Goal: Task Accomplishment & Management: Use online tool/utility

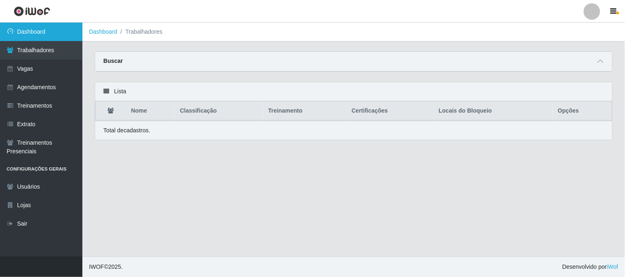
click at [73, 32] on link "Dashboard" at bounding box center [41, 32] width 82 height 19
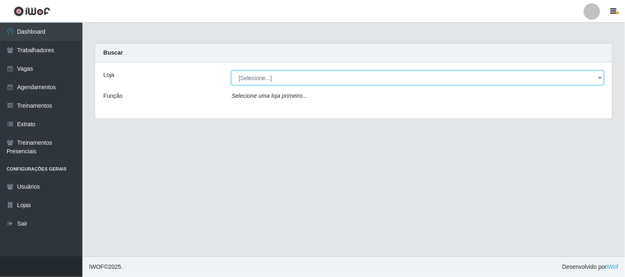
click at [305, 81] on select "[Selecione...] Sapore D'italia" at bounding box center [417, 78] width 372 height 14
select select "266"
click at [231, 71] on select "[Selecione...] Sapore D'italia" at bounding box center [417, 78] width 372 height 14
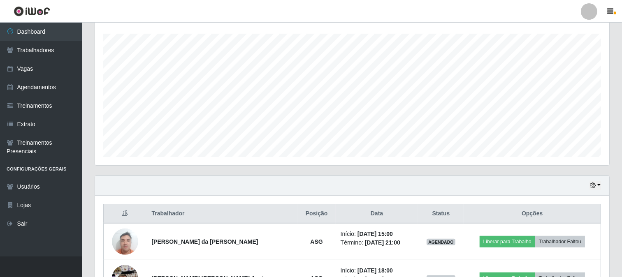
scroll to position [183, 0]
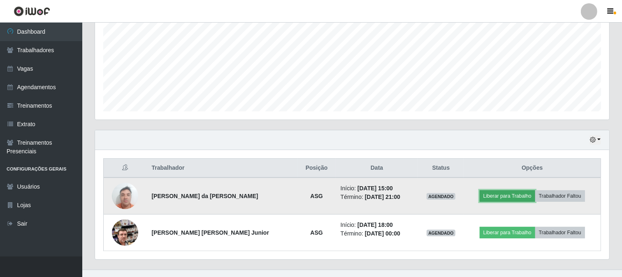
click at [506, 196] on button "Liberar para Trabalho" at bounding box center [508, 197] width 56 height 12
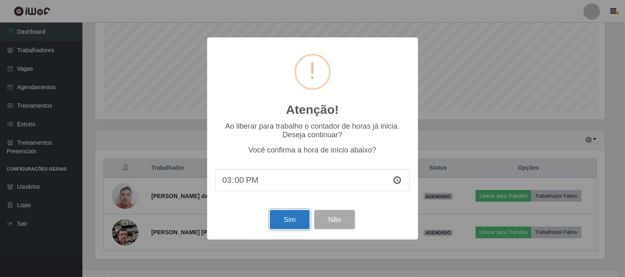
click at [292, 226] on button "Sim" at bounding box center [290, 219] width 40 height 19
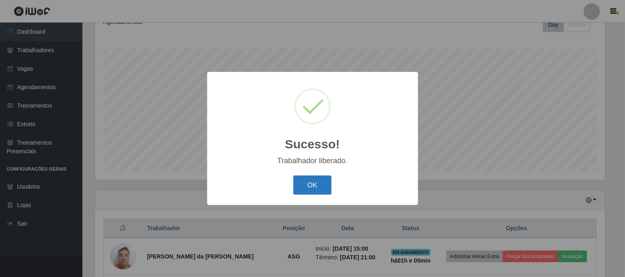
click at [315, 186] on button "OK" at bounding box center [312, 185] width 38 height 19
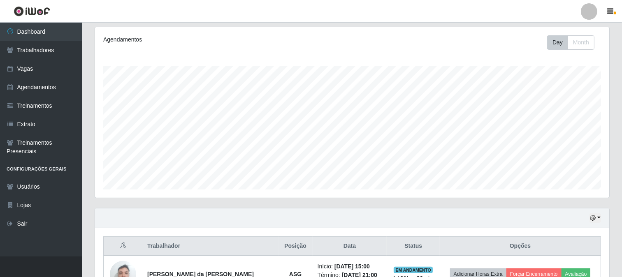
scroll to position [196, 0]
